Goal: Information Seeking & Learning: Learn about a topic

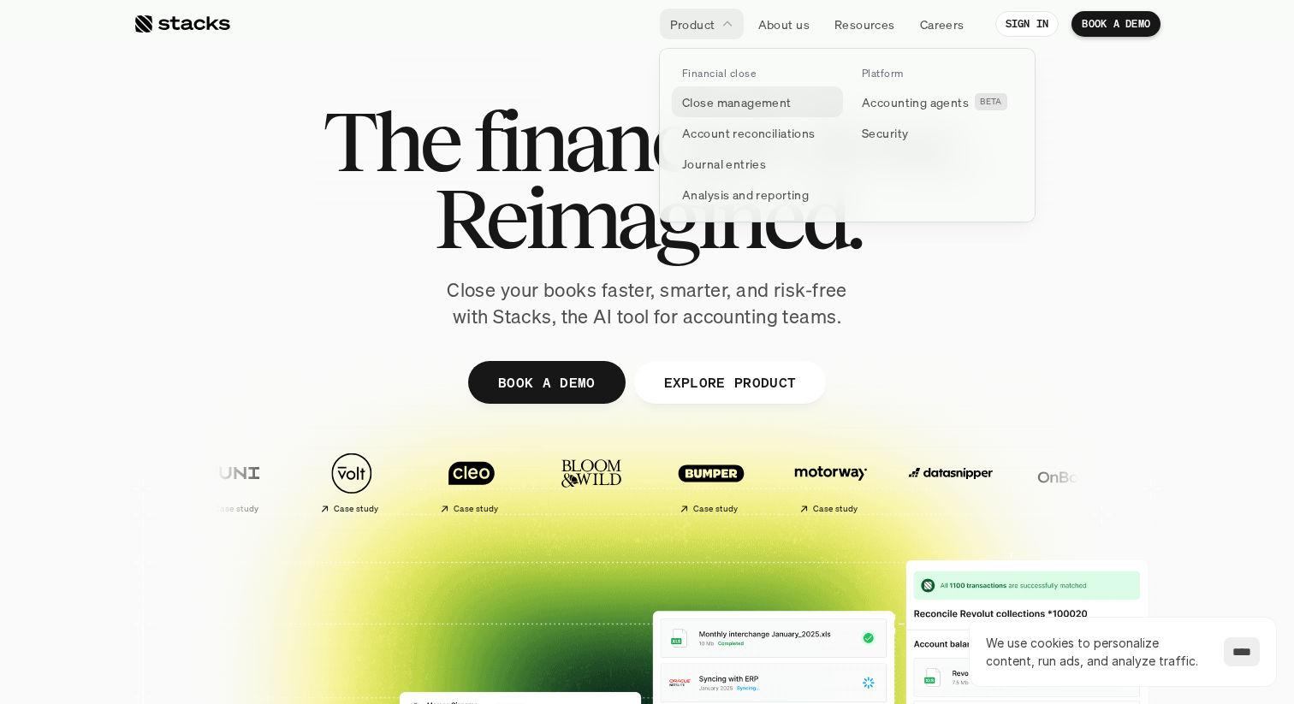
click at [722, 103] on p "Close management" at bounding box center [737, 102] width 110 height 18
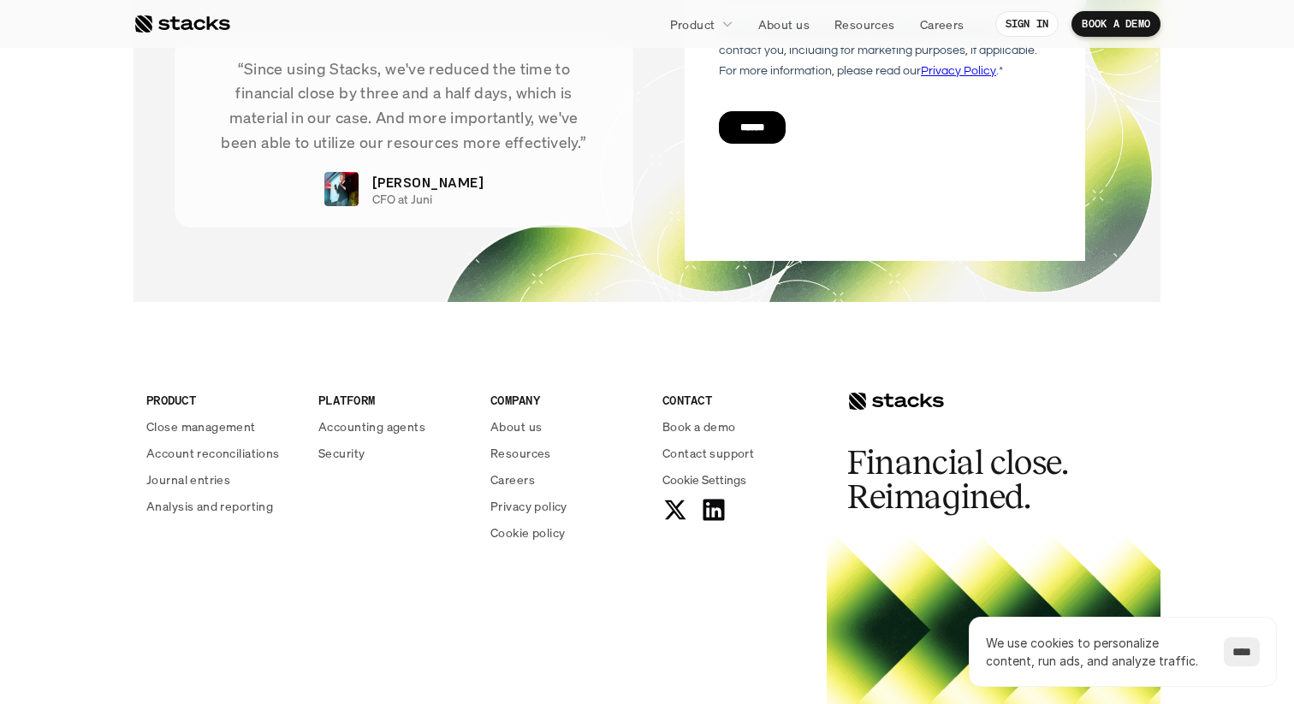
scroll to position [3771, 0]
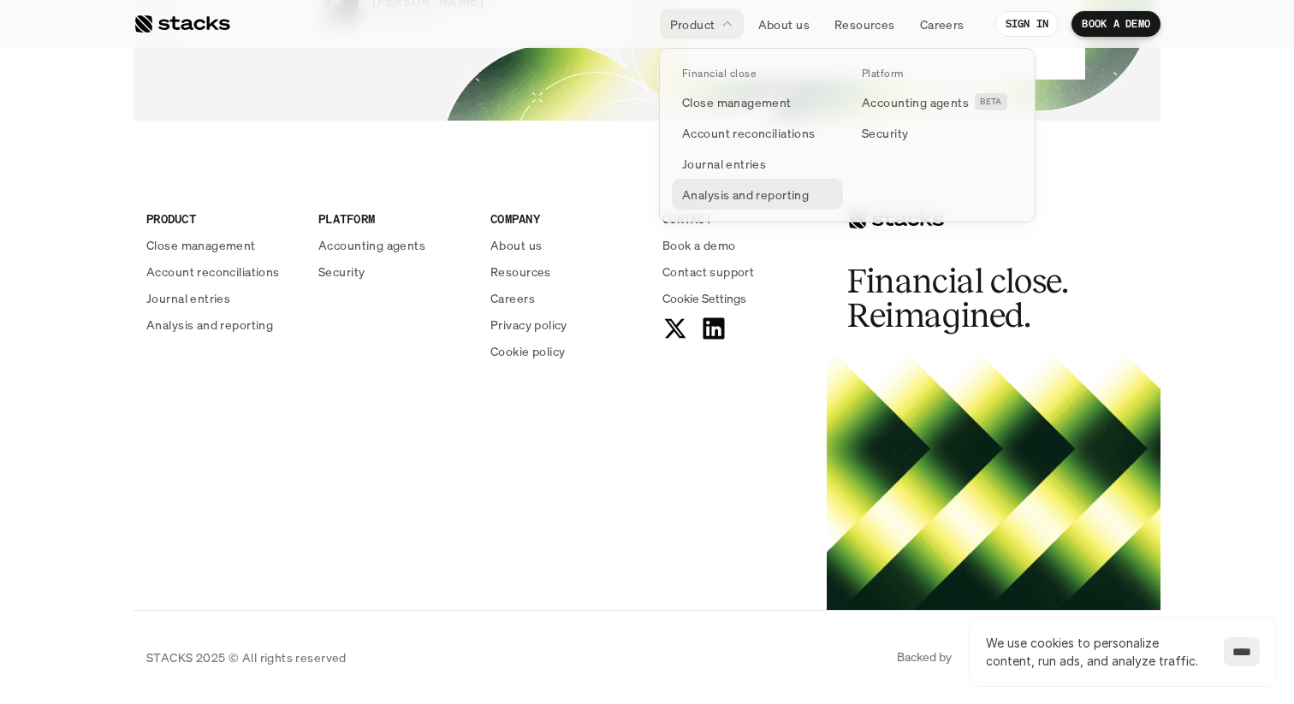
click at [731, 196] on p "Analysis and reporting" at bounding box center [745, 195] width 127 height 18
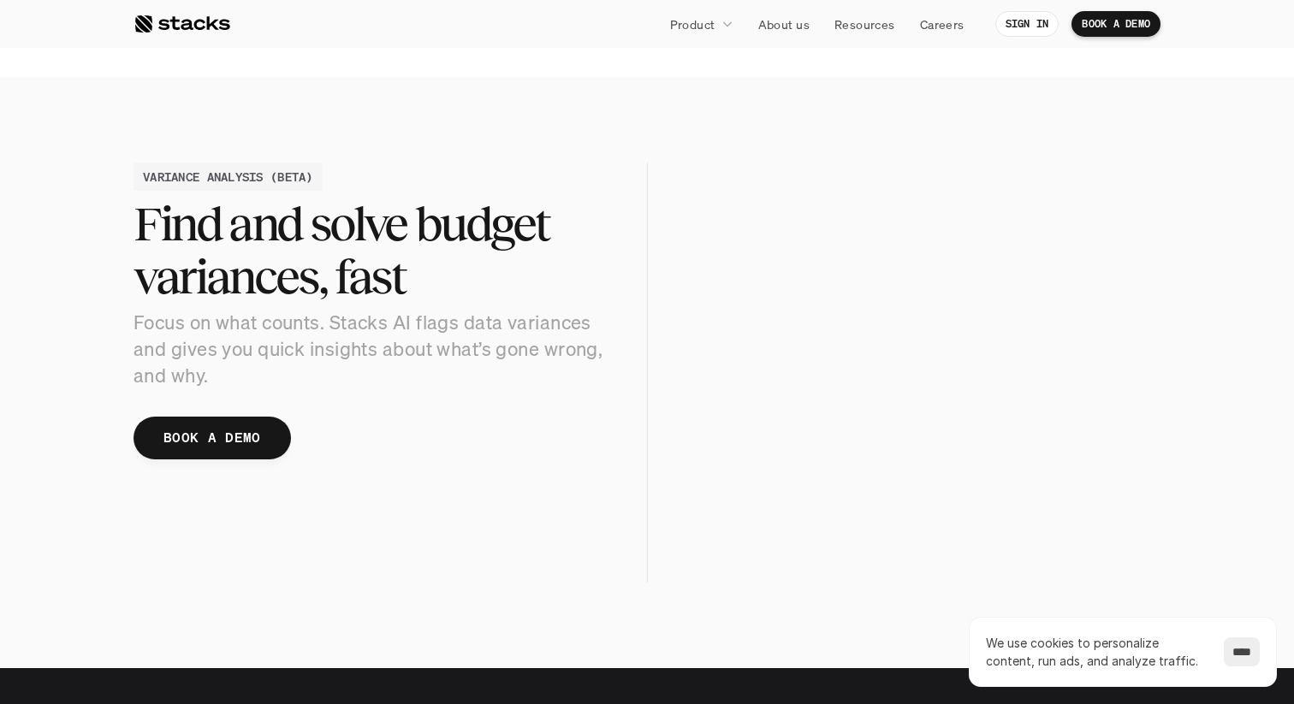
scroll to position [1744, 0]
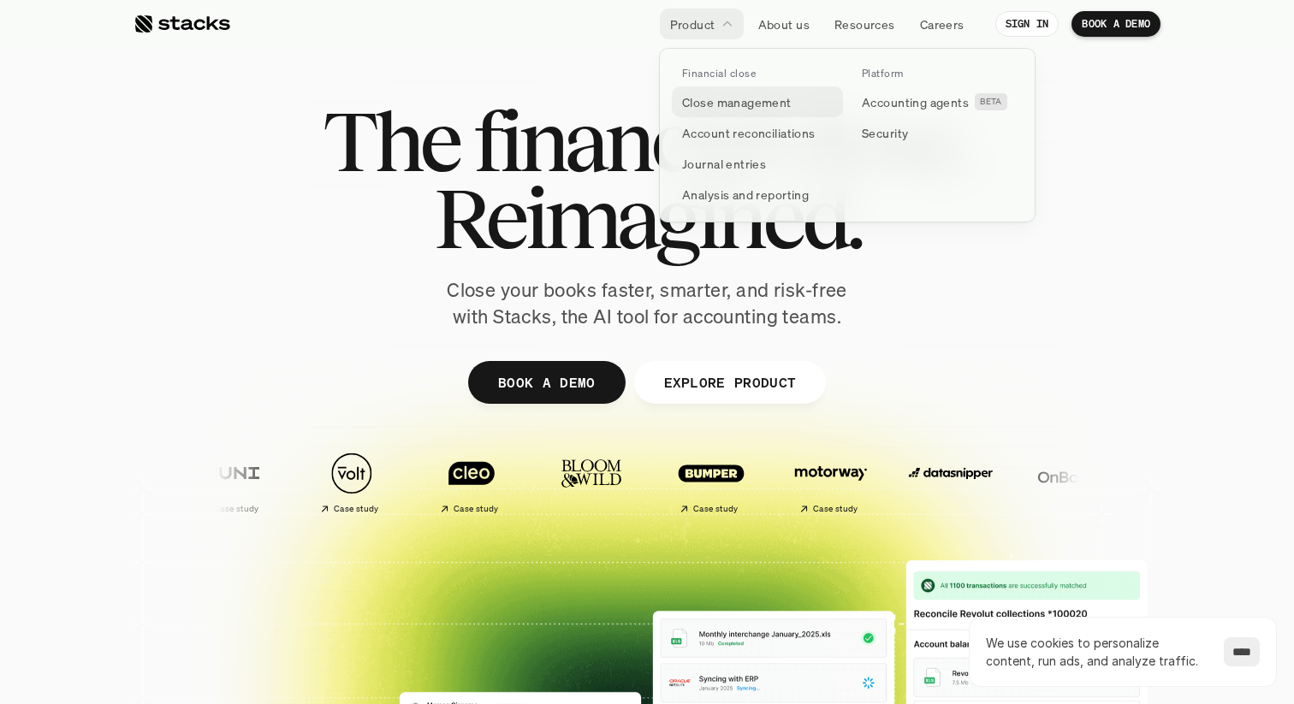
click at [738, 108] on p "Close management" at bounding box center [737, 102] width 110 height 18
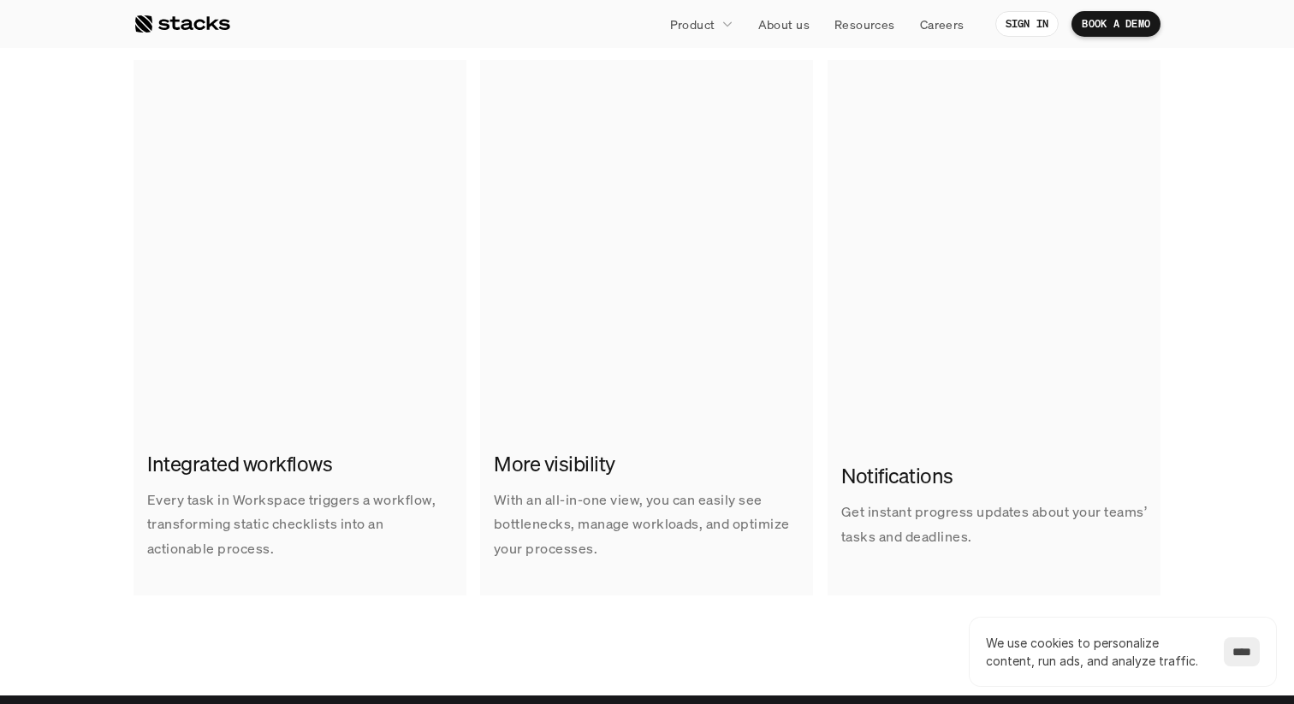
scroll to position [1147, 0]
